Goal: Information Seeking & Learning: Learn about a topic

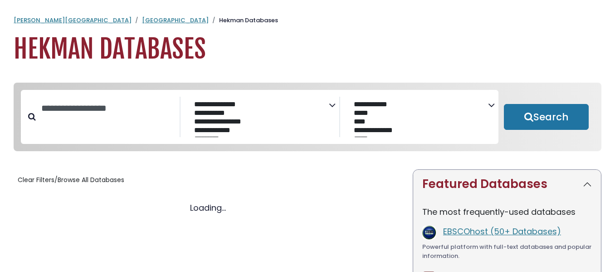
select select "Database Subject Filter"
select select "Database Vendors Filter"
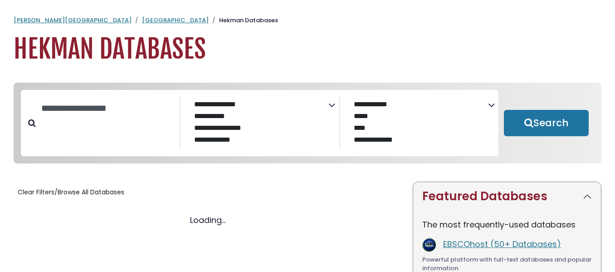
select select "Database Subject Filter"
select select "Database Vendors Filter"
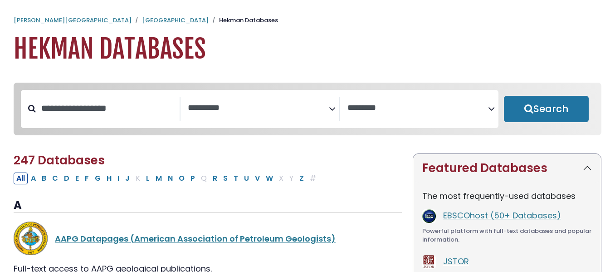
select select "Database Subject Filter"
select select "Database Vendors Filter"
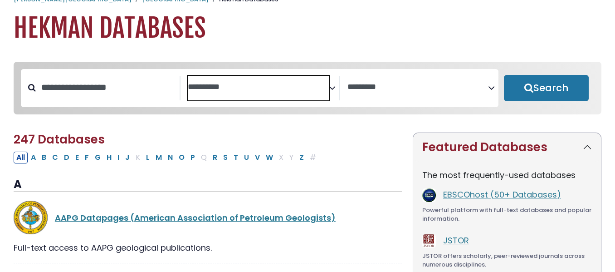
click at [312, 89] on textarea "Search" at bounding box center [258, 88] width 141 height 10
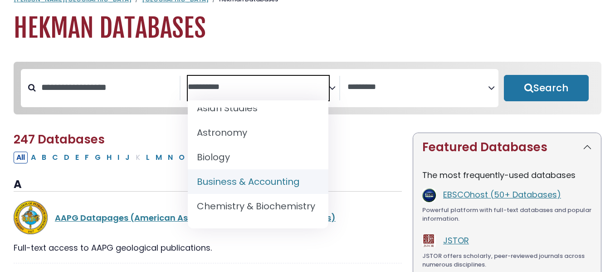
scroll to position [80, 0]
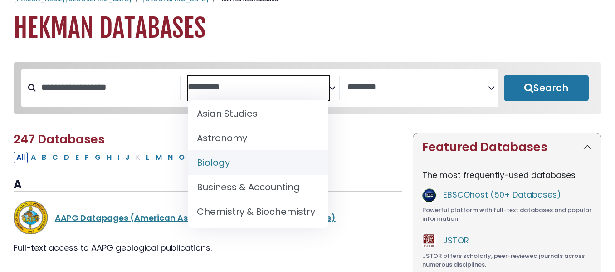
select select "*****"
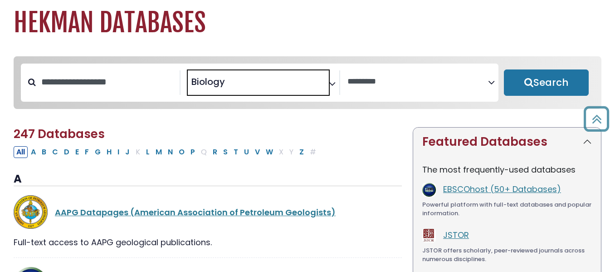
scroll to position [0, 0]
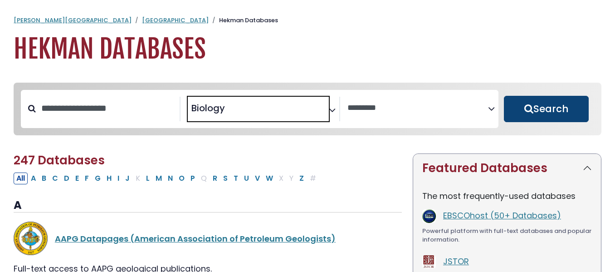
click at [565, 107] on button "Search" at bounding box center [546, 109] width 85 height 26
select select "Database Vendors Filter"
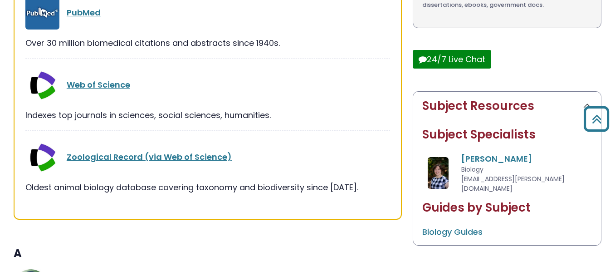
scroll to position [328, 0]
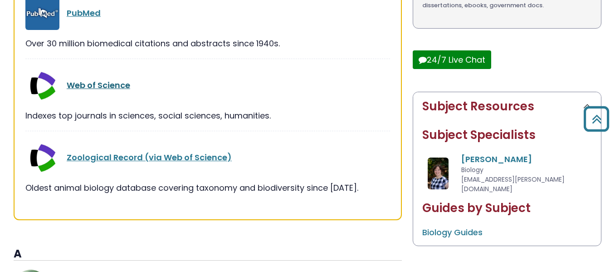
click at [111, 83] on link "Web of Science" at bounding box center [99, 84] width 64 height 11
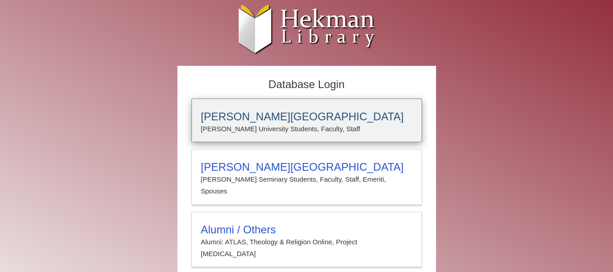
scroll to position [17, 0]
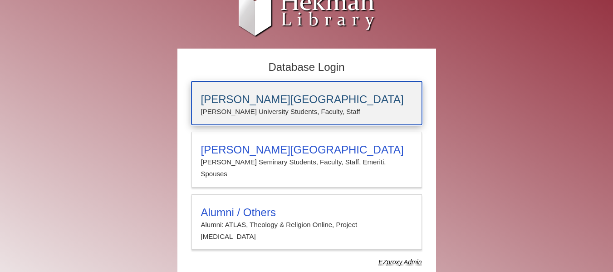
click at [299, 107] on p "Calvin University Students, Faculty, Staff" at bounding box center [306, 112] width 211 height 12
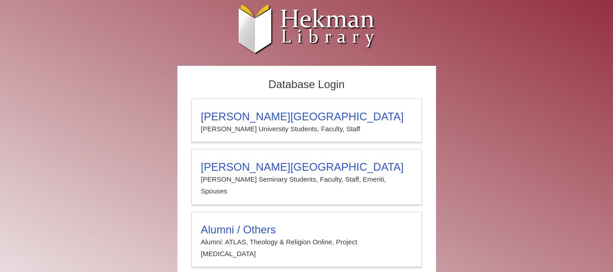
scroll to position [17, 0]
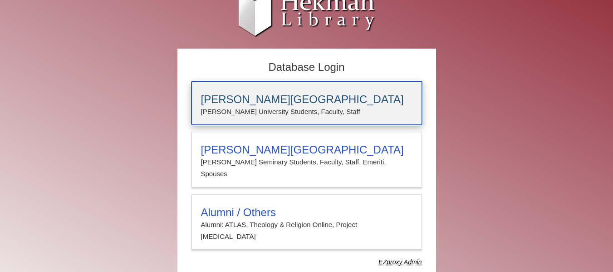
click at [294, 110] on p "Calvin University Students, Faculty, Staff" at bounding box center [306, 112] width 211 height 12
